Goal: Information Seeking & Learning: Learn about a topic

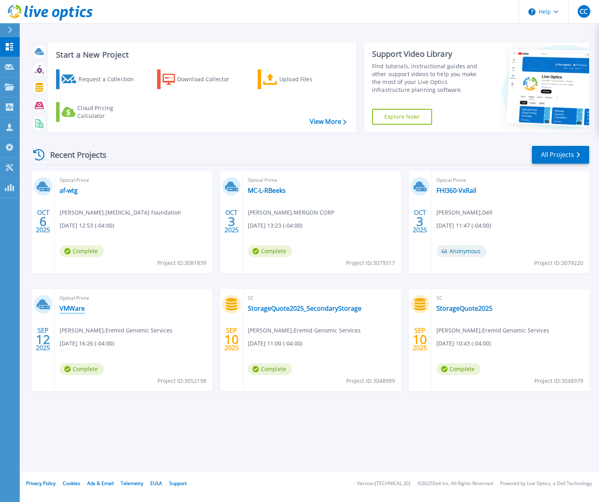
click at [70, 308] on link "VMWare" at bounding box center [72, 309] width 25 height 8
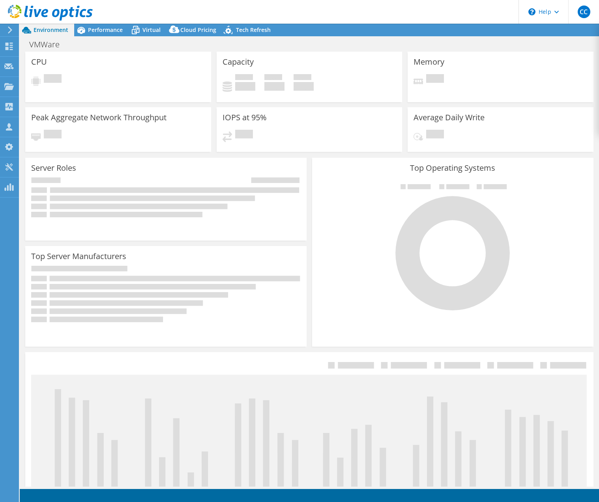
select select "USD"
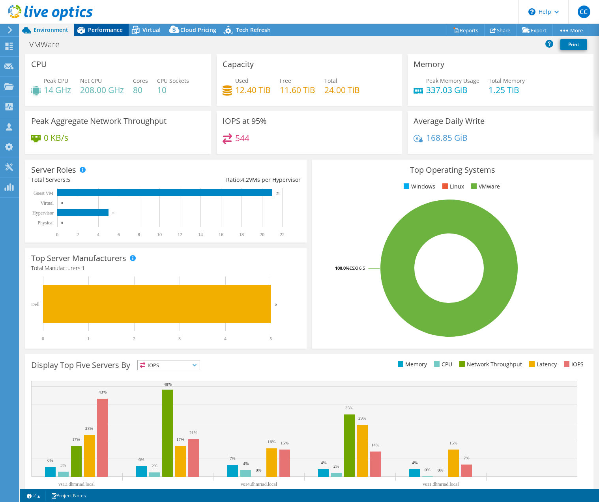
click at [114, 31] on span "Performance" at bounding box center [105, 29] width 35 height 7
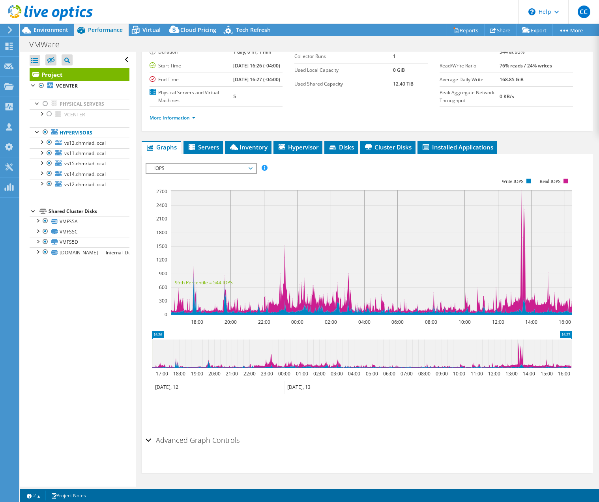
scroll to position [79, 0]
click at [231, 173] on span "IOPS" at bounding box center [200, 168] width 101 height 9
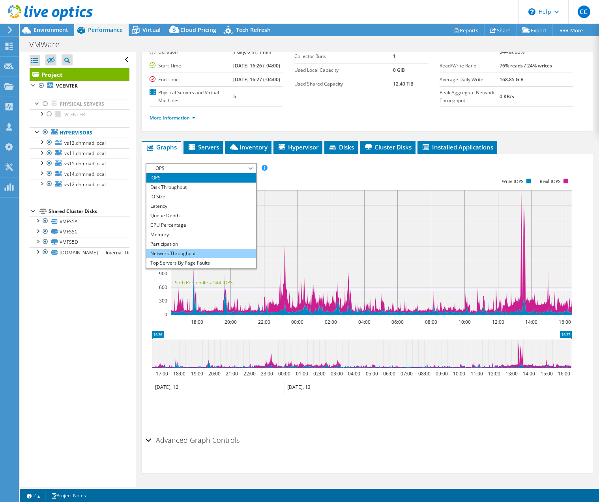
click at [189, 258] on li "Network Throughput" at bounding box center [200, 253] width 109 height 9
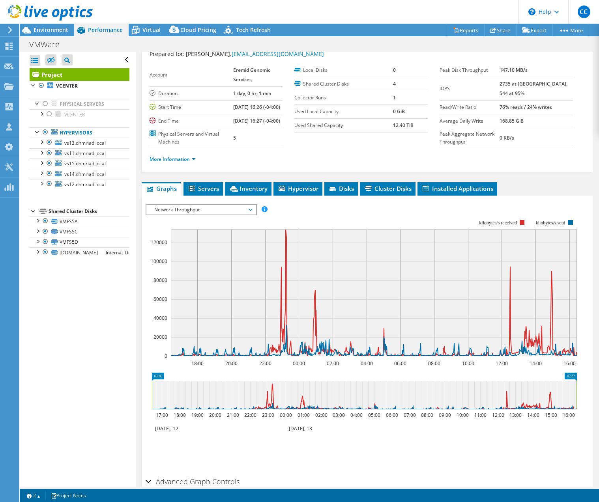
scroll to position [0, 0]
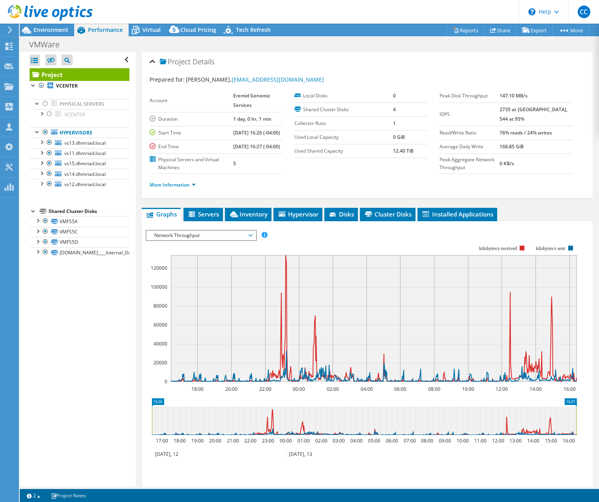
click at [334, 261] on rect at bounding box center [361, 314] width 431 height 158
click at [52, 27] on span "Environment" at bounding box center [51, 29] width 35 height 7
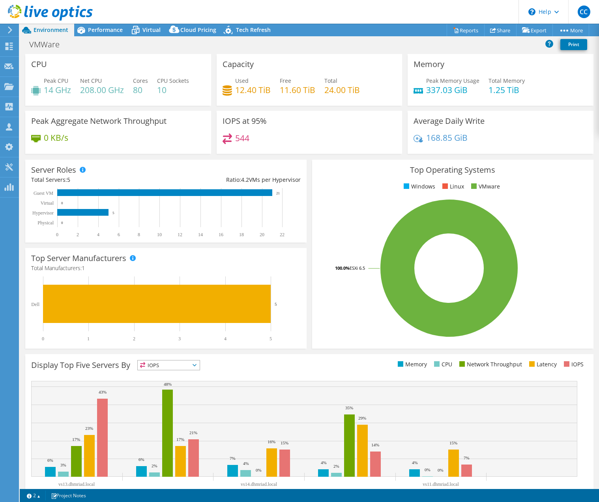
click at [50, 138] on h4 "0 KB/s" at bounding box center [56, 137] width 24 height 9
click at [108, 26] on span "Performance" at bounding box center [105, 29] width 35 height 7
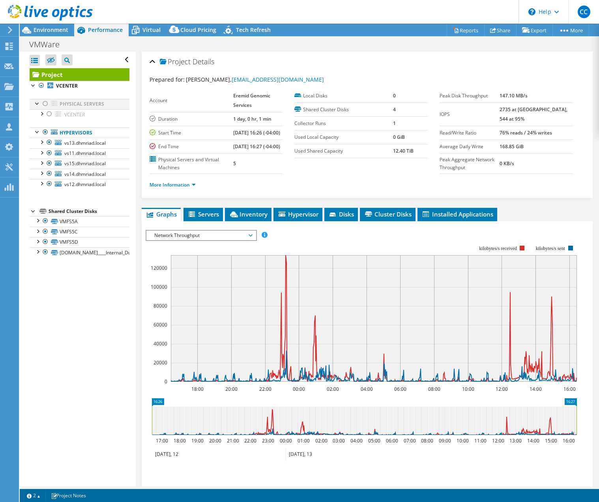
click at [45, 103] on div at bounding box center [45, 103] width 8 height 9
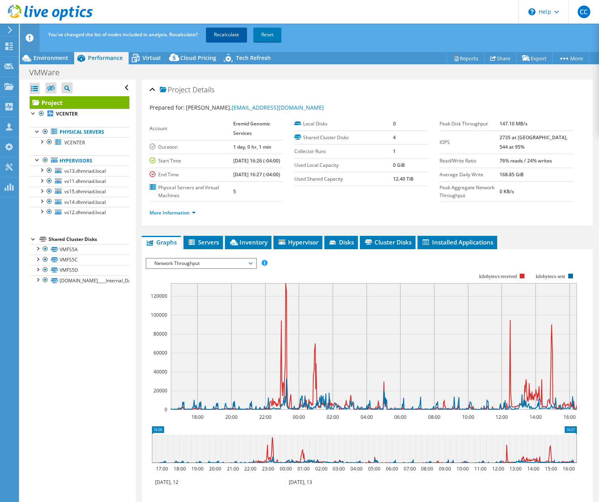
click at [223, 37] on link "Recalculate" at bounding box center [226, 35] width 41 height 14
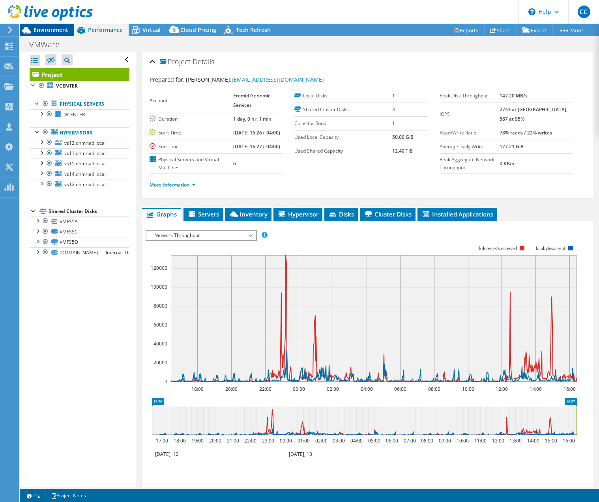
click at [57, 30] on span "Environment" at bounding box center [51, 29] width 35 height 7
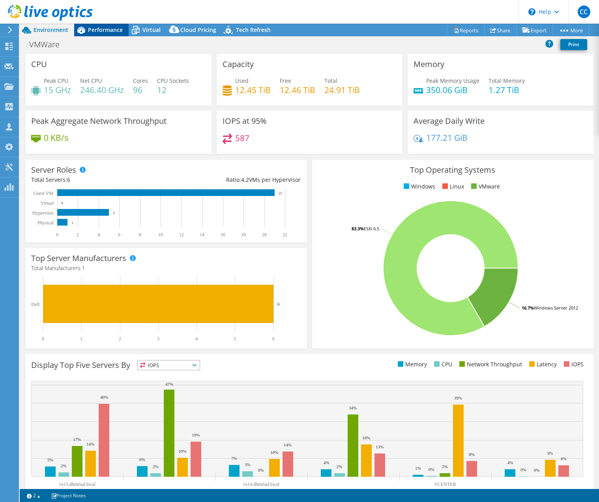
click at [105, 26] on span "Performance" at bounding box center [105, 29] width 35 height 7
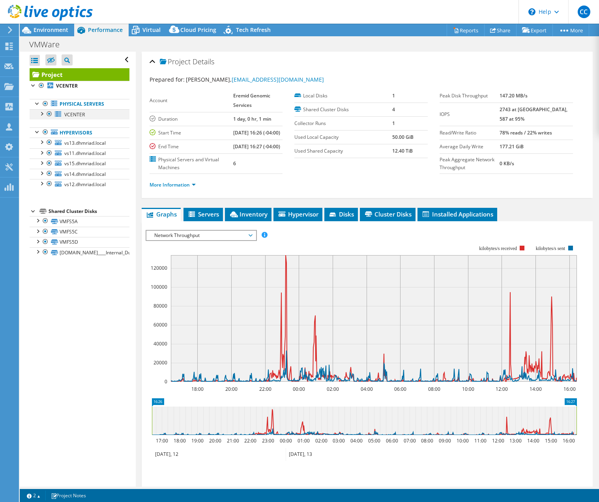
click at [43, 114] on div at bounding box center [41, 113] width 8 height 8
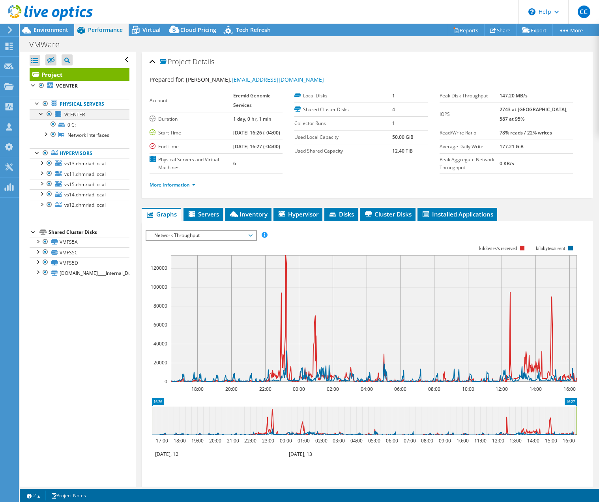
click at [43, 114] on div at bounding box center [41, 113] width 8 height 8
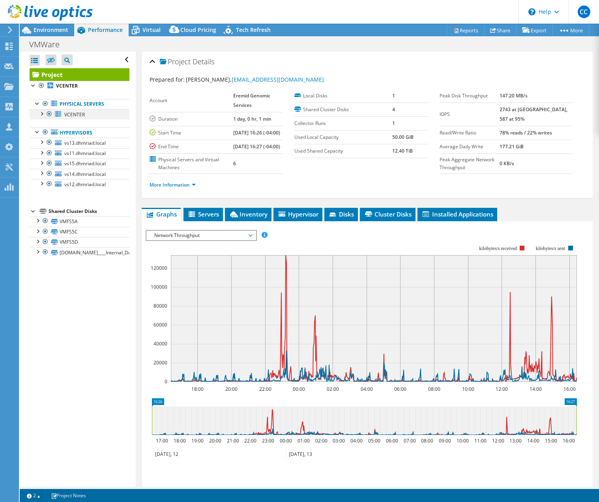
click at [50, 113] on div at bounding box center [49, 113] width 8 height 9
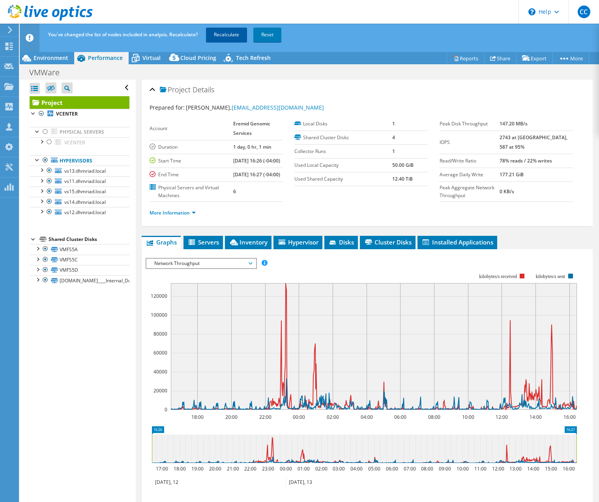
click at [230, 30] on link "Recalculate" at bounding box center [226, 35] width 41 height 14
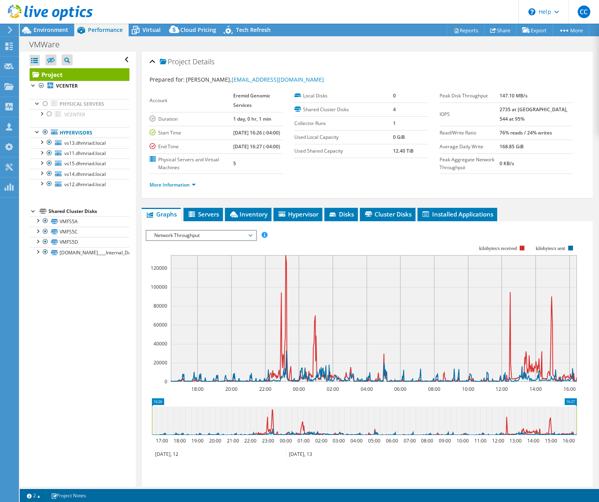
click at [247, 240] on span "Network Throughput" at bounding box center [200, 235] width 101 height 9
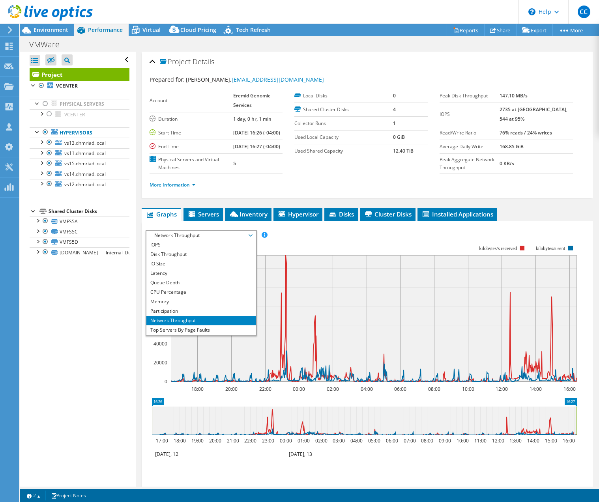
click at [300, 257] on rect at bounding box center [361, 314] width 431 height 158
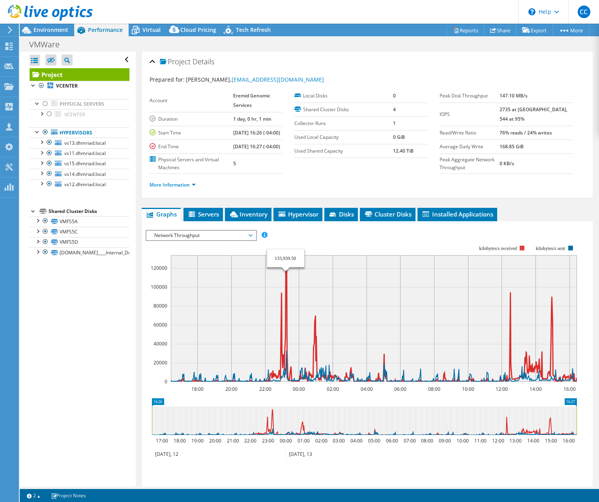
drag, startPoint x: 286, startPoint y: 282, endPoint x: 285, endPoint y: 256, distance: 26.0
click at [285, 256] on rect at bounding box center [361, 314] width 431 height 158
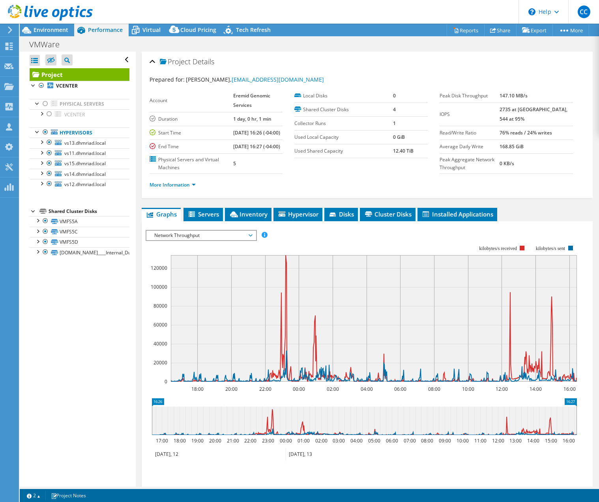
click at [285, 256] on rect at bounding box center [361, 314] width 431 height 158
click at [49, 28] on span "Environment" at bounding box center [51, 29] width 35 height 7
